Goal: Check status

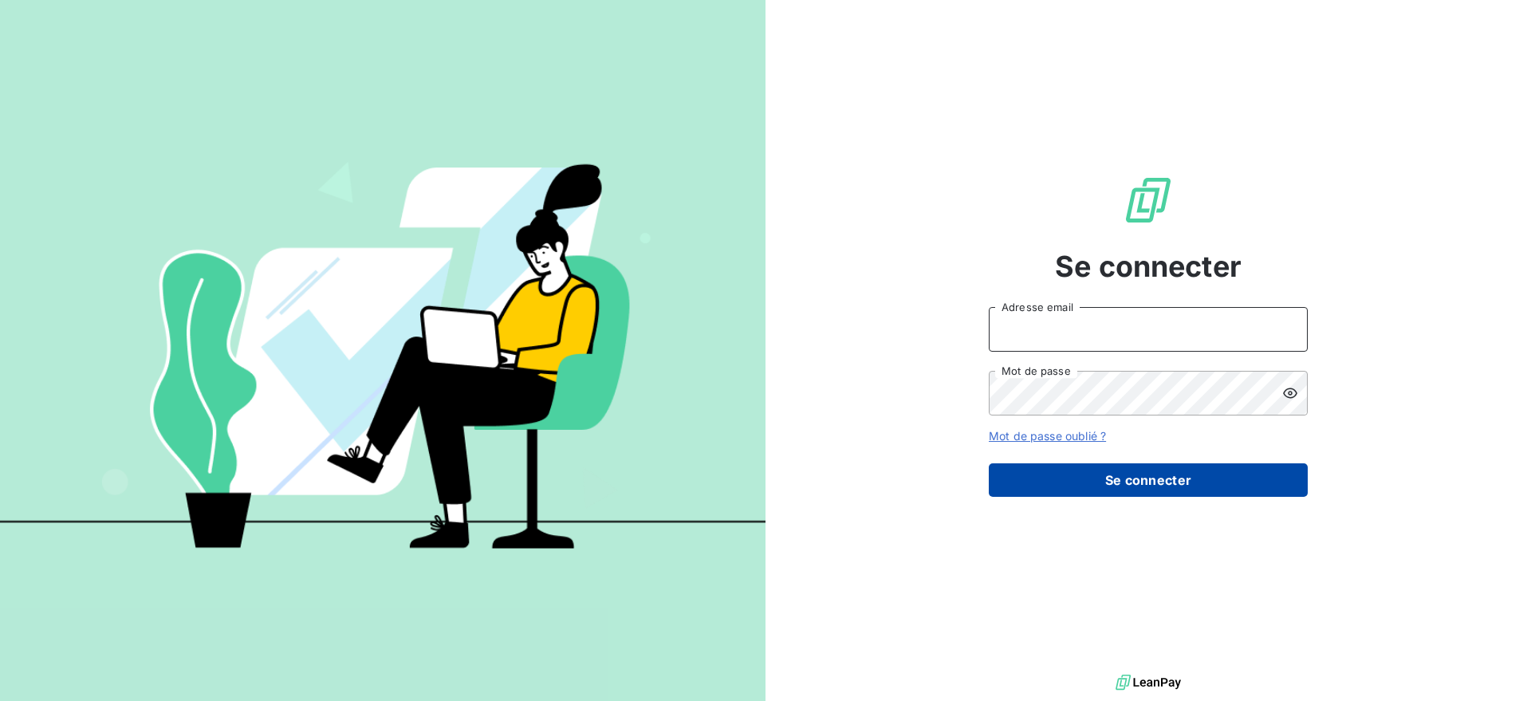
type input "[EMAIL_ADDRESS][DOMAIN_NAME]"
click at [1040, 479] on button "Se connecter" at bounding box center [1148, 479] width 319 height 33
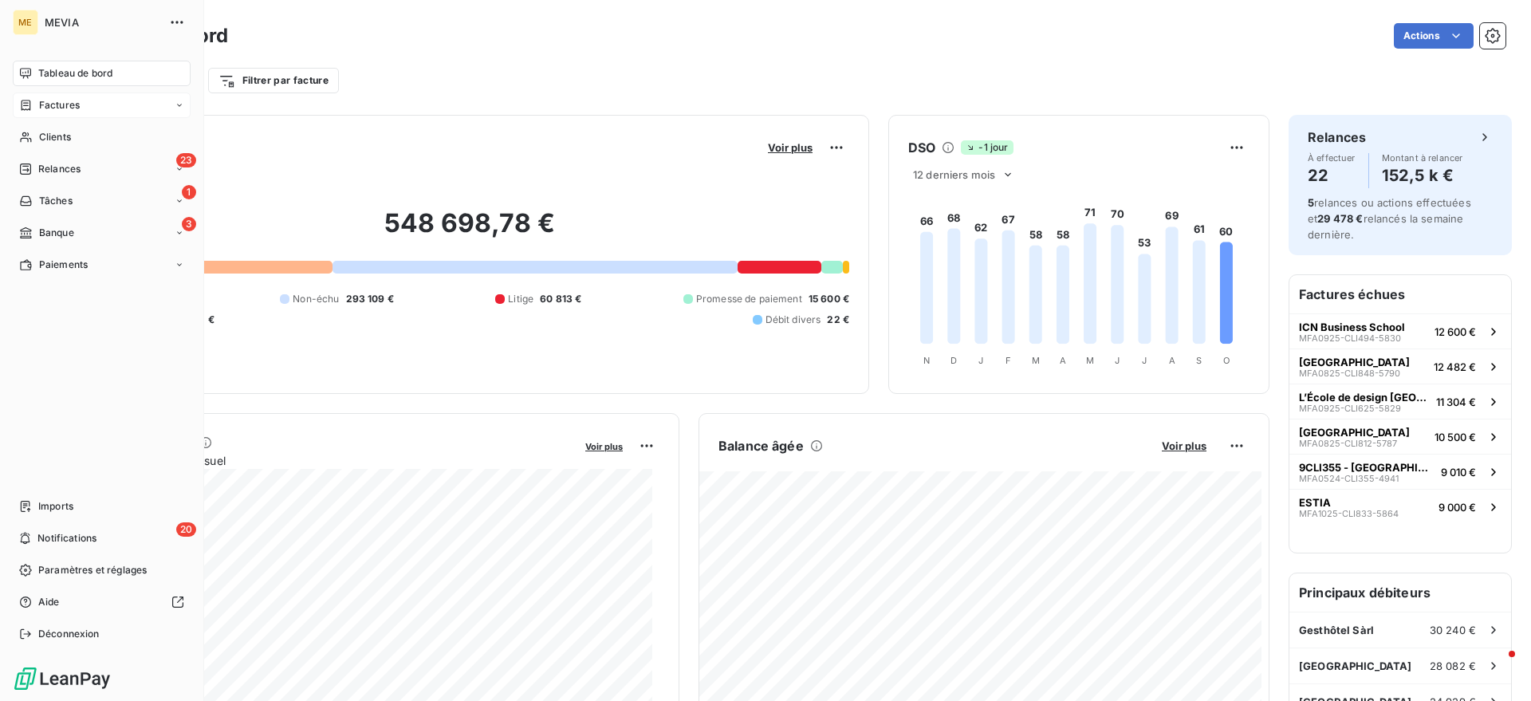
click at [34, 108] on div "Factures" at bounding box center [49, 105] width 61 height 14
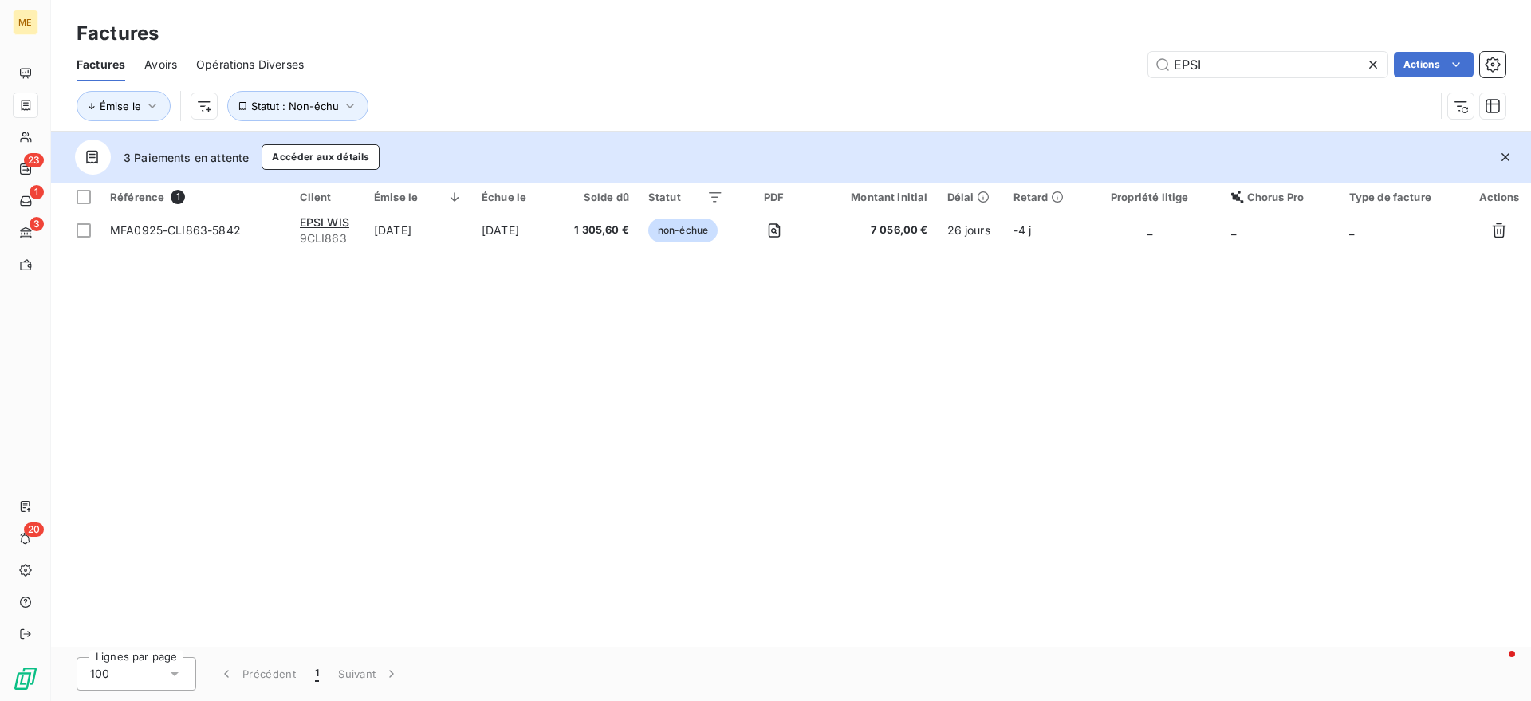
drag, startPoint x: 1239, startPoint y: 59, endPoint x: 1108, endPoint y: 52, distance: 131.8
click at [1108, 52] on div "EPSI Actions" at bounding box center [914, 65] width 1183 height 26
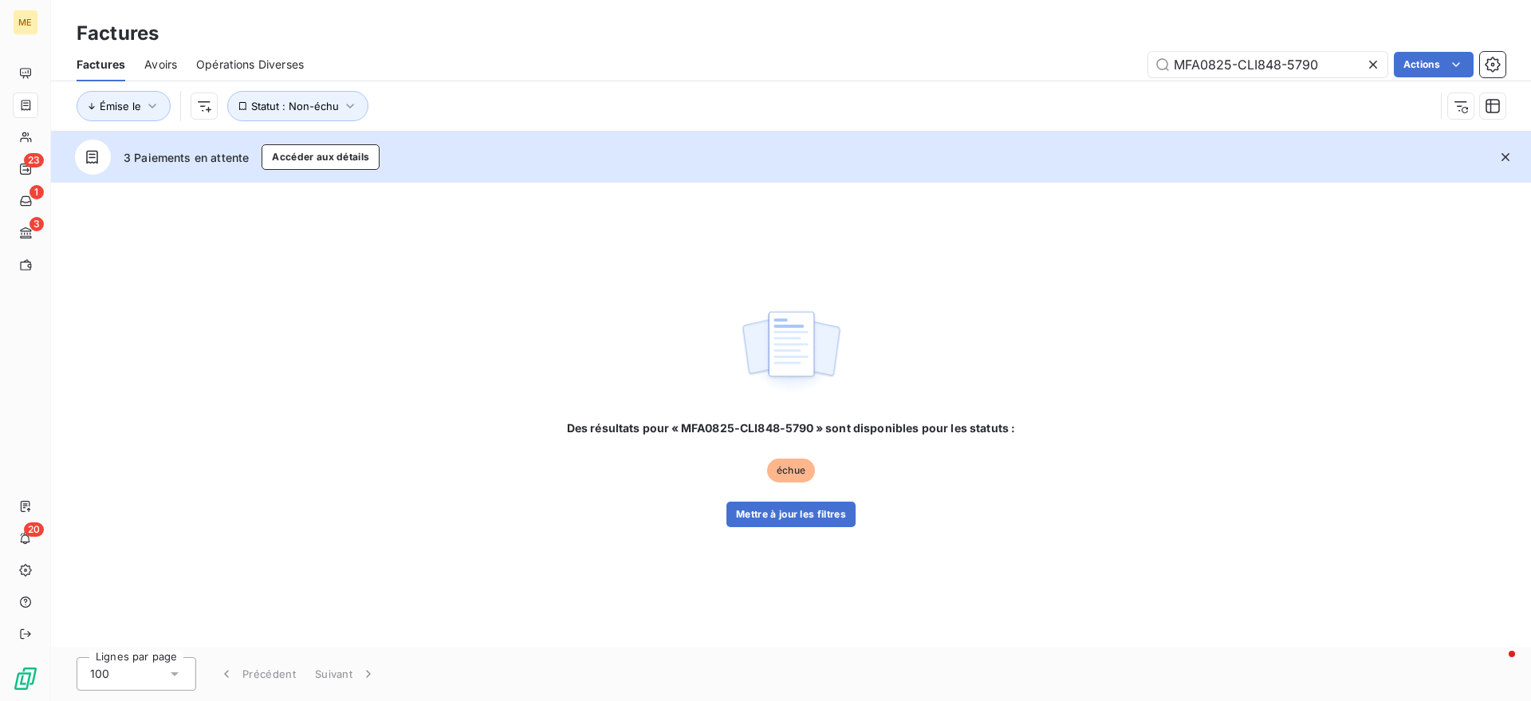
type input "MFA0825-CLI848-5790"
click at [816, 514] on button "Mettre à jour les filtres" at bounding box center [791, 515] width 129 height 26
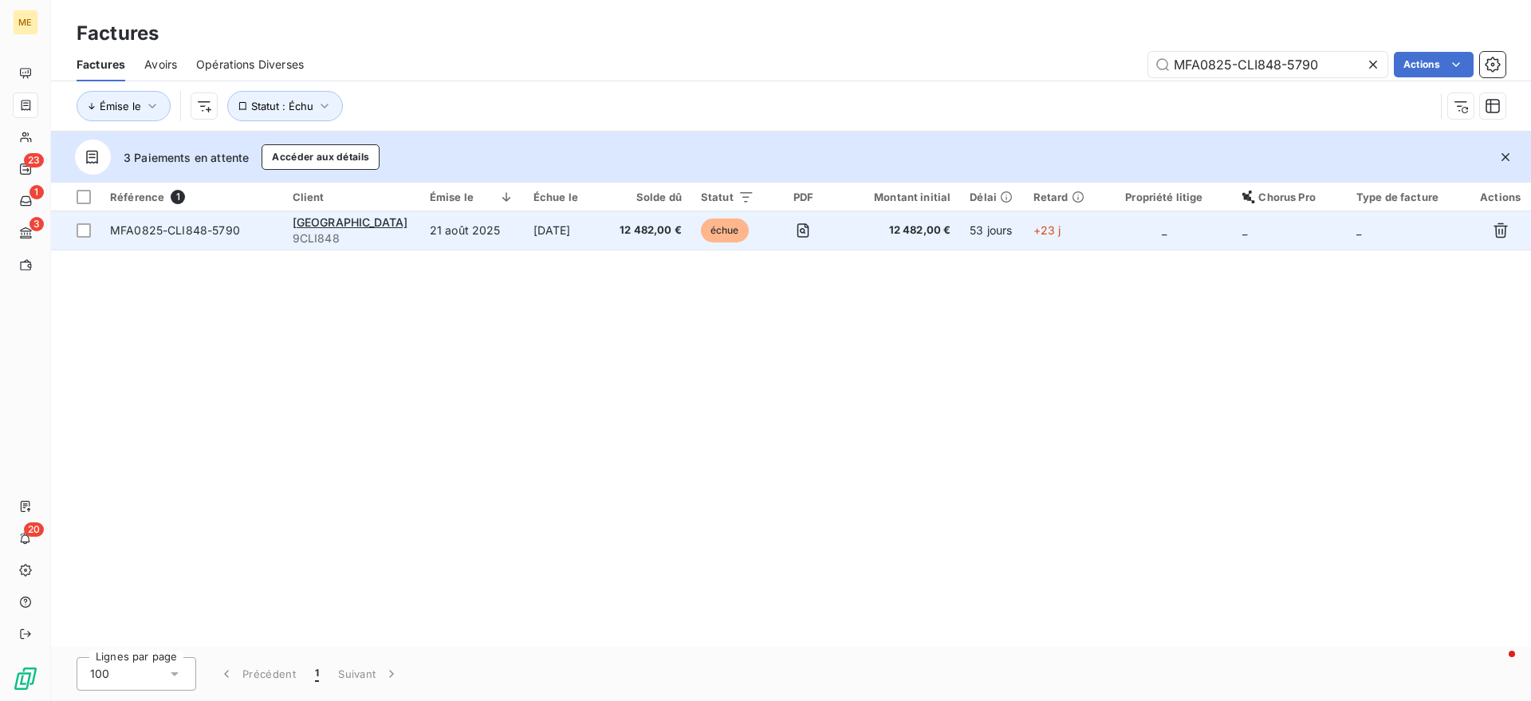
click at [593, 234] on td "[DATE]" at bounding box center [566, 230] width 85 height 38
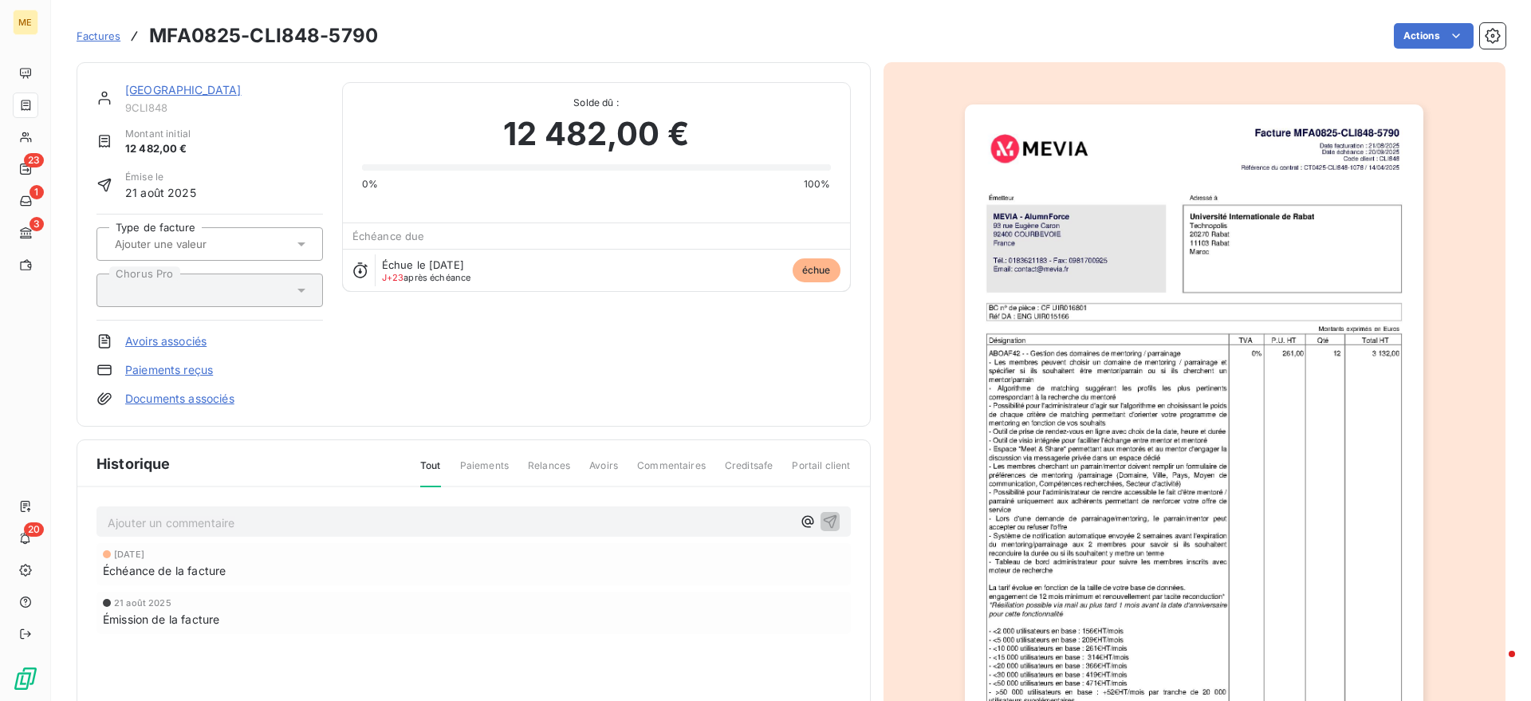
click at [191, 84] on link "[GEOGRAPHIC_DATA]" at bounding box center [183, 90] width 116 height 14
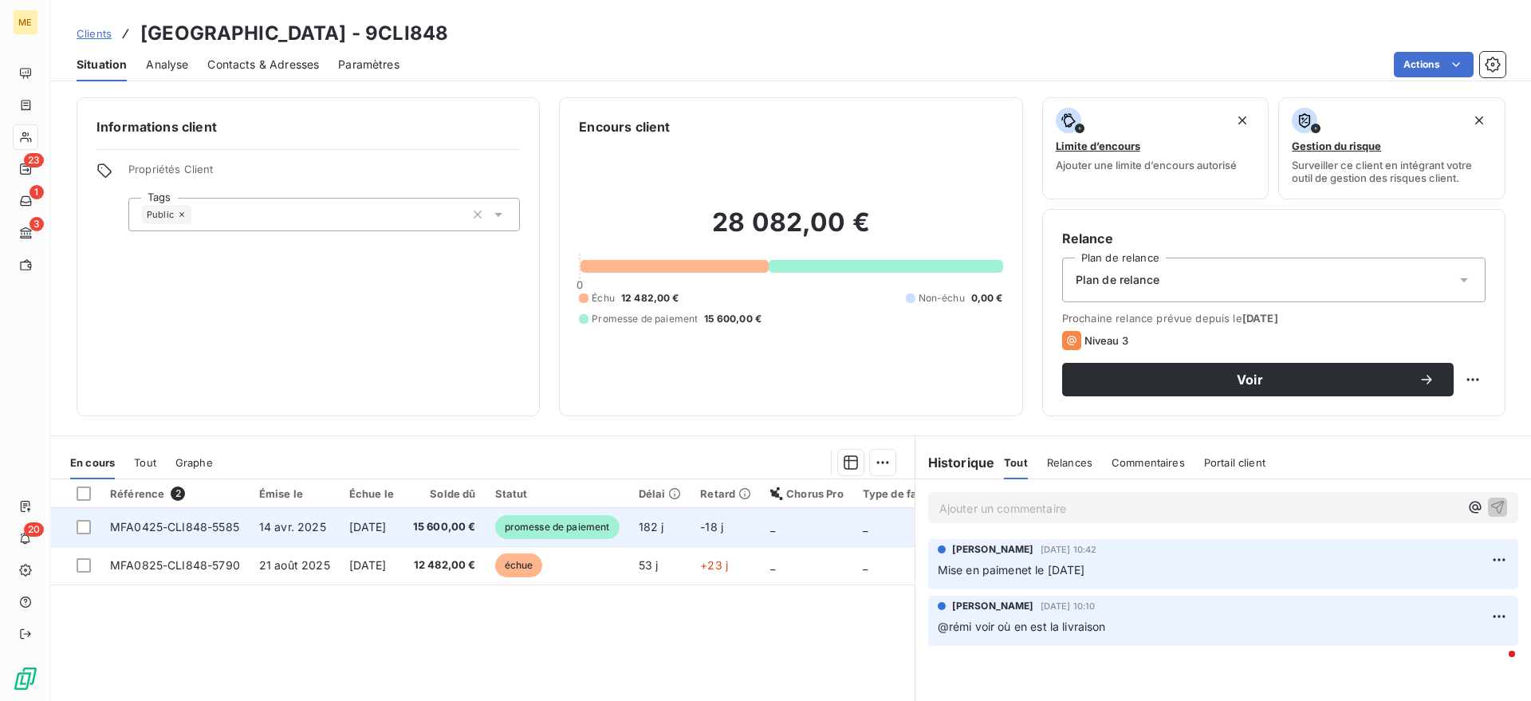
click at [336, 530] on td "14 avr. 2025" at bounding box center [295, 527] width 90 height 38
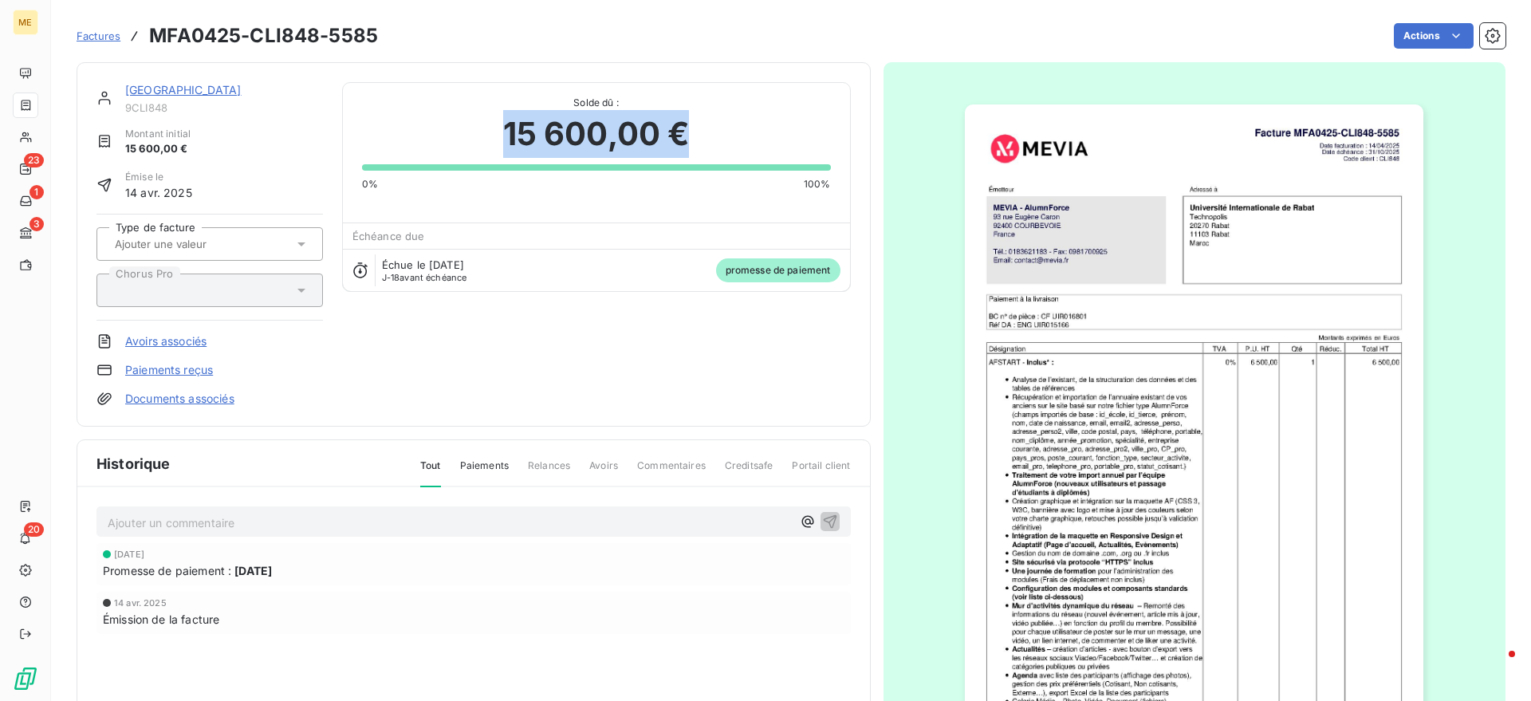
drag, startPoint x: 444, startPoint y: 129, endPoint x: 723, endPoint y: 164, distance: 281.3
click at [723, 164] on div "Solde dû : 15 600,00 € 0% 100%" at bounding box center [596, 137] width 469 height 108
click at [723, 164] on div at bounding box center [596, 167] width 469 height 6
